Goal: Information Seeking & Learning: Learn about a topic

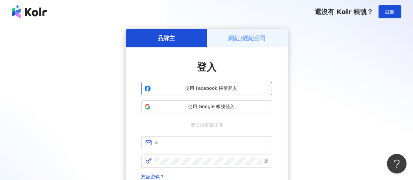
click at [219, 92] on span "使用 Facebook 帳號登入" at bounding box center [212, 88] width 116 height 7
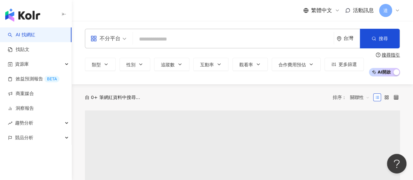
click at [161, 41] on input "search" at bounding box center [234, 39] width 196 height 12
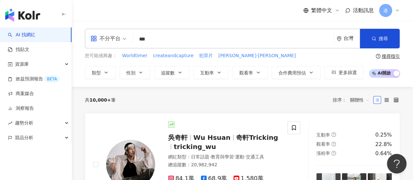
type input "***"
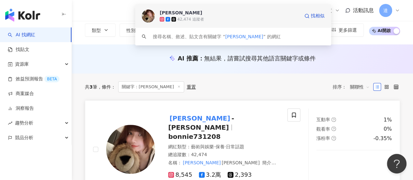
scroll to position [65, 0]
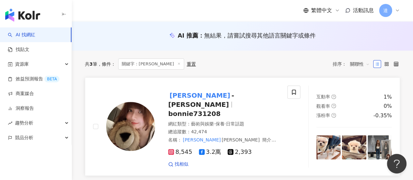
click at [205, 97] on span "- 珊珊" at bounding box center [201, 100] width 66 height 17
click at [29, 35] on link "AI 找網紅" at bounding box center [21, 35] width 27 height 7
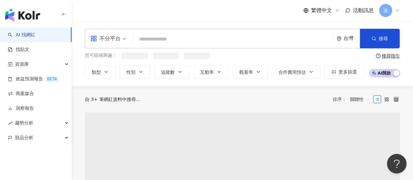
click at [181, 42] on input "search" at bounding box center [234, 39] width 196 height 12
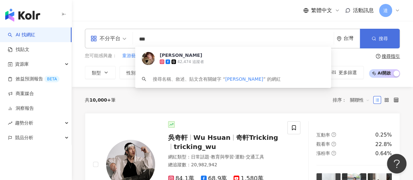
type input "***"
click at [369, 42] on button "搜尋" at bounding box center [380, 39] width 40 height 20
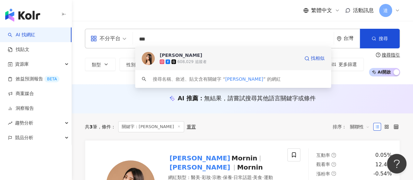
click at [182, 56] on div "陳夢晨Mornin" at bounding box center [181, 55] width 42 height 7
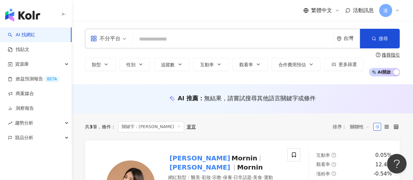
click at [152, 43] on input "search" at bounding box center [234, 39] width 196 height 12
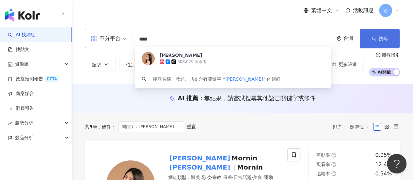
click at [384, 42] on button "搜尋" at bounding box center [380, 39] width 40 height 20
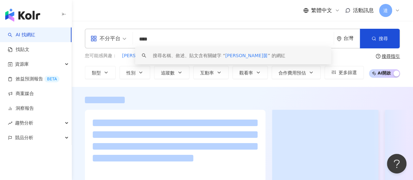
click at [166, 40] on input "****" at bounding box center [234, 39] width 196 height 12
type input "***"
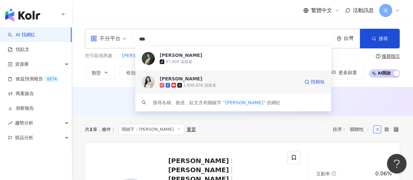
click at [169, 79] on div "康茵茵" at bounding box center [181, 79] width 42 height 7
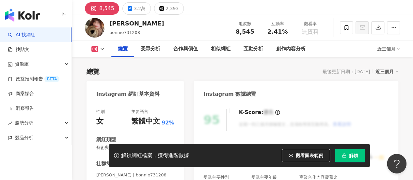
scroll to position [33, 0]
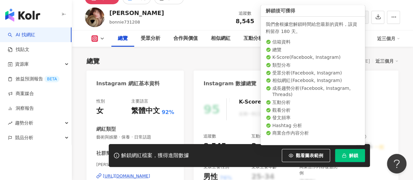
click at [357, 155] on span "解鎖" at bounding box center [353, 155] width 9 height 5
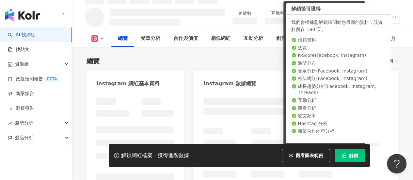
scroll to position [40, 0]
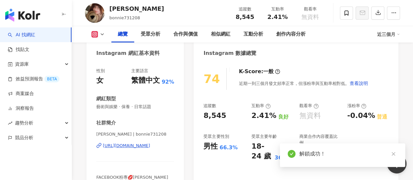
scroll to position [72, 0]
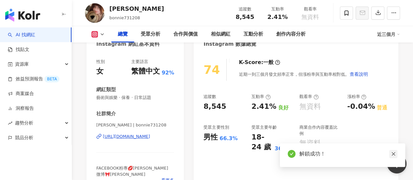
click at [395, 155] on icon "close" at bounding box center [394, 154] width 5 height 5
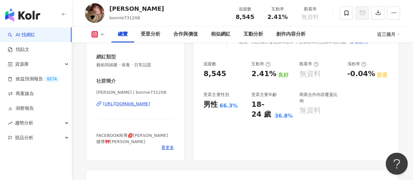
scroll to position [0, 0]
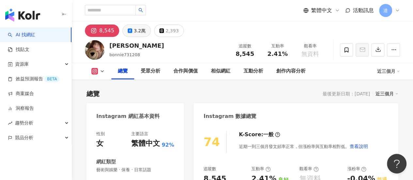
click at [131, 29] on button "3.2萬" at bounding box center [137, 31] width 28 height 12
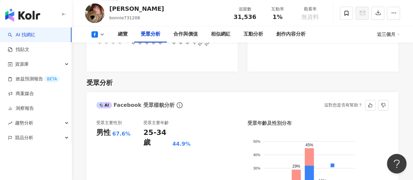
scroll to position [588, 0]
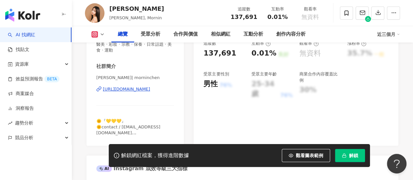
scroll to position [131, 0]
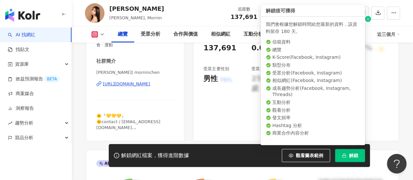
click at [351, 156] on span "解鎖" at bounding box center [353, 155] width 9 height 5
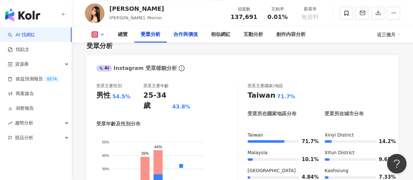
scroll to position [425, 0]
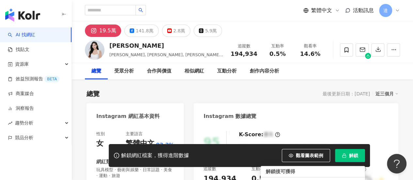
click at [358, 158] on span "解鎖" at bounding box center [353, 155] width 9 height 5
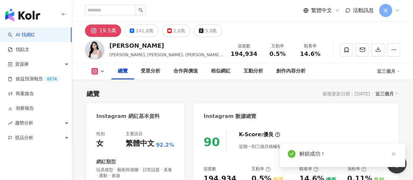
scroll to position [98, 0]
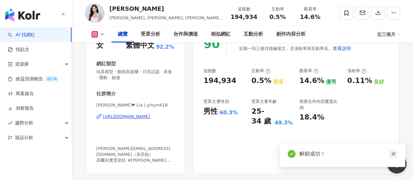
click at [395, 151] on link at bounding box center [394, 154] width 8 height 8
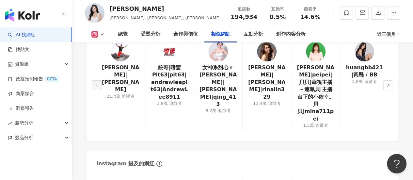
scroll to position [1111, 0]
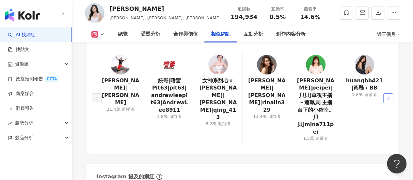
click at [388, 96] on icon "right" at bounding box center [389, 98] width 4 height 4
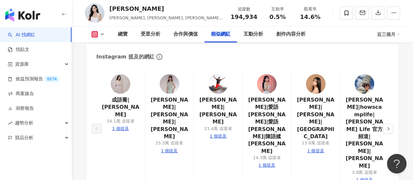
scroll to position [1177, 0]
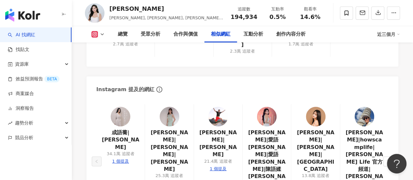
click at [261, 107] on img at bounding box center [267, 117] width 20 height 20
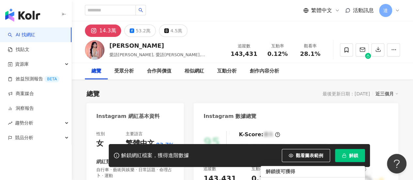
click at [349, 154] on span "解鎖" at bounding box center [353, 155] width 9 height 5
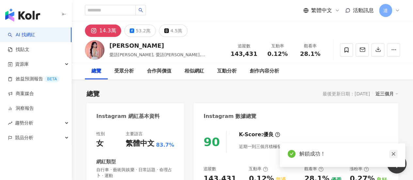
drag, startPoint x: 395, startPoint y: 153, endPoint x: 346, endPoint y: 94, distance: 76.8
click at [395, 153] on icon "close" at bounding box center [394, 154] width 5 height 5
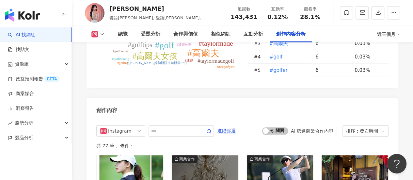
scroll to position [2027, 0]
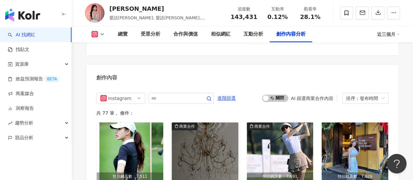
click at [188, 123] on img "button" at bounding box center [205, 152] width 67 height 58
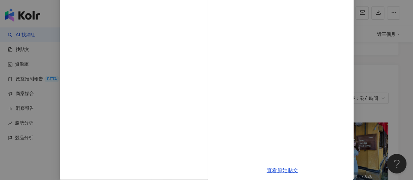
scroll to position [65, 0]
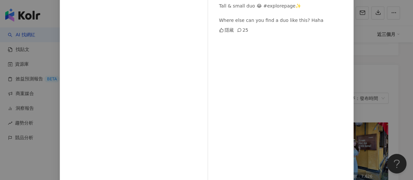
click at [374, 51] on div "지지안 POCAHONTAS 🦋 [DATE] Tall & small duo 😂 #explorepage✨ Where else can you…" at bounding box center [206, 90] width 413 height 180
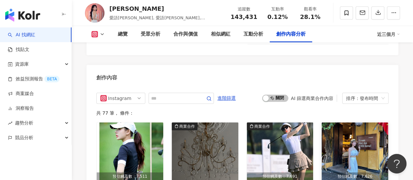
click at [369, 135] on img "button" at bounding box center [355, 152] width 67 height 58
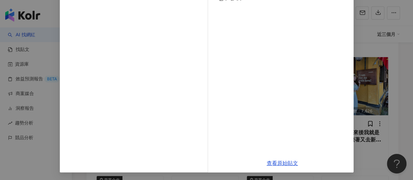
scroll to position [31, 0]
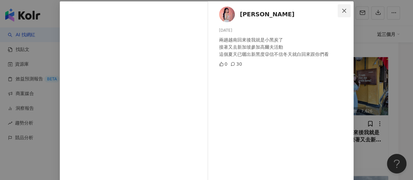
click at [342, 10] on icon "close" at bounding box center [344, 10] width 5 height 5
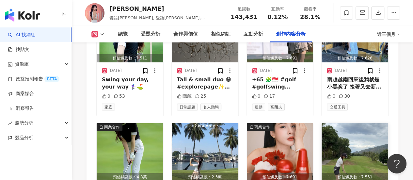
scroll to position [2190, 0]
